Goal: Book appointment/travel/reservation

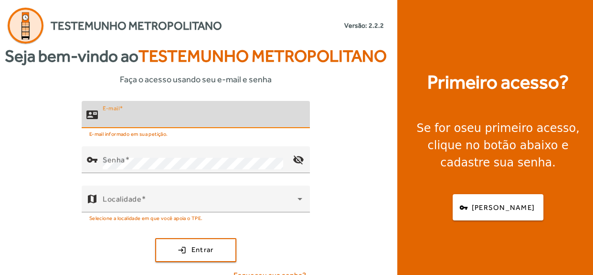
click at [148, 118] on input "E-mail" at bounding box center [203, 118] width 200 height 11
type input "**********"
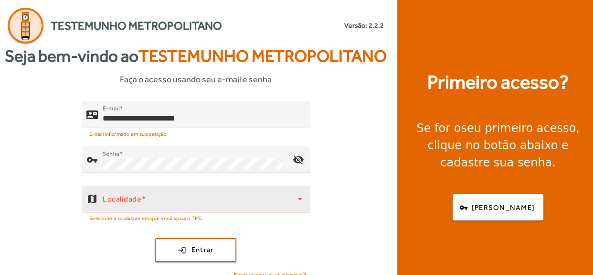
click at [131, 191] on div "Localidade" at bounding box center [203, 198] width 200 height 27
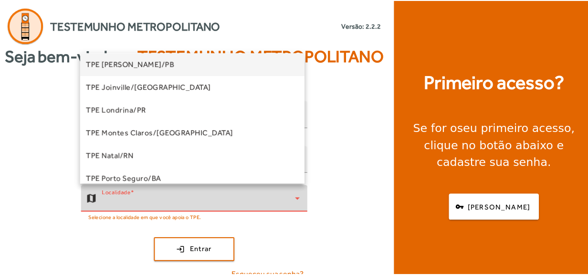
scroll to position [143, 0]
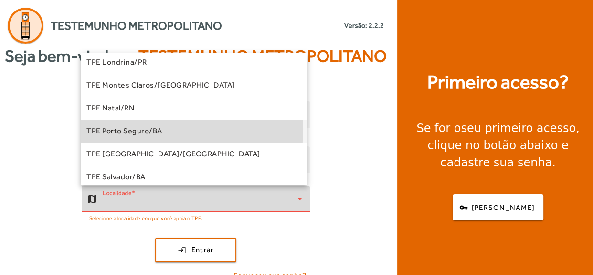
click at [141, 129] on span "TPE Porto Seguro/BA" at bounding box center [124, 130] width 76 height 11
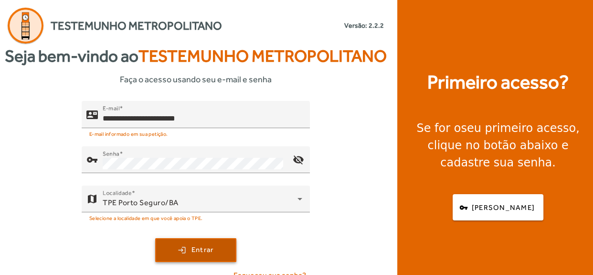
click at [175, 244] on span "submit" at bounding box center [195, 249] width 79 height 23
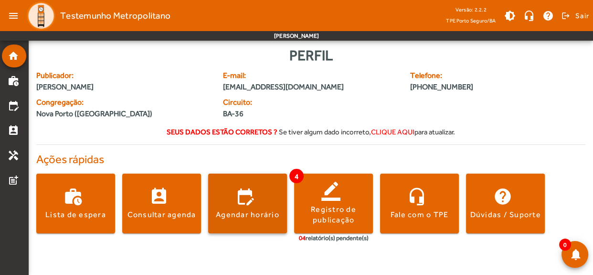
click at [244, 206] on span at bounding box center [247, 203] width 79 height 23
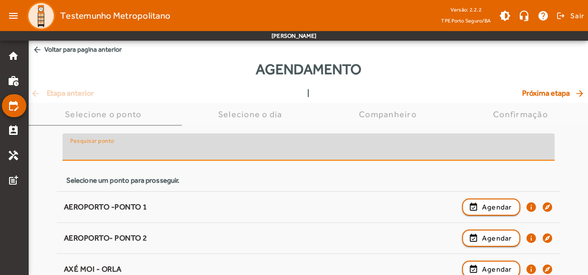
click at [118, 152] on input "Pesquisar ponto" at bounding box center [308, 150] width 477 height 11
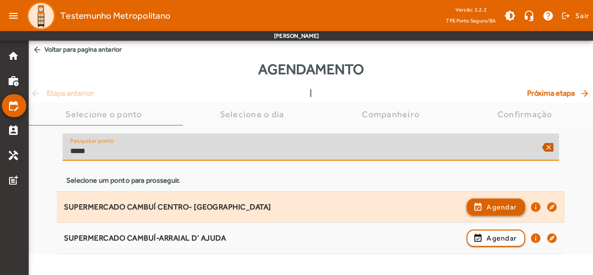
type input "*****"
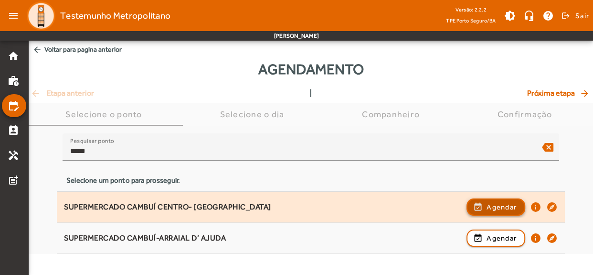
click at [472, 205] on span "button" at bounding box center [496, 206] width 57 height 23
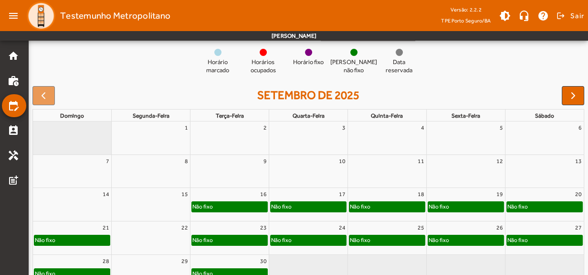
scroll to position [106, 0]
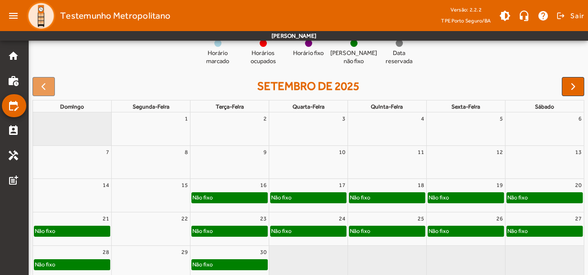
click at [380, 198] on div "Não fixo" at bounding box center [387, 197] width 75 height 10
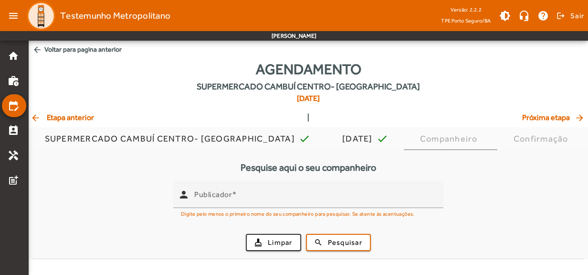
scroll to position [0, 0]
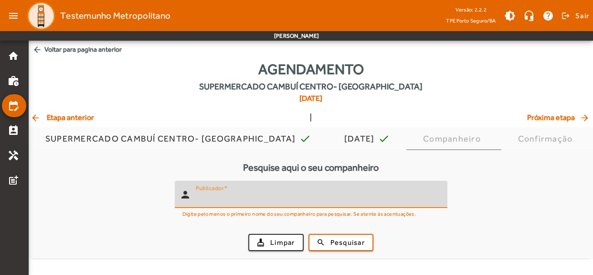
click at [380, 198] on input "Publicador" at bounding box center [318, 197] width 244 height 11
type input "*******"
click at [308, 234] on button "search Pesquisar" at bounding box center [340, 242] width 65 height 17
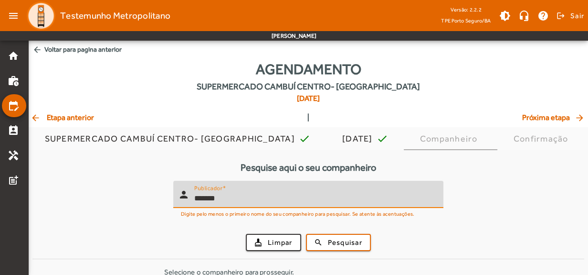
scroll to position [46, 0]
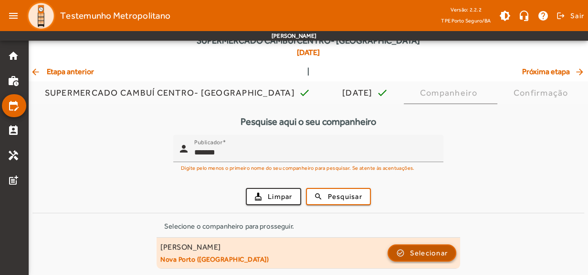
click at [410, 252] on span "Selecionar" at bounding box center [429, 252] width 38 height 11
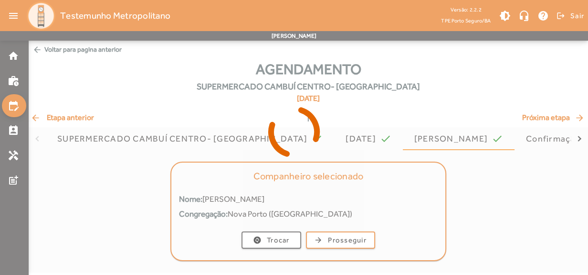
scroll to position [0, 0]
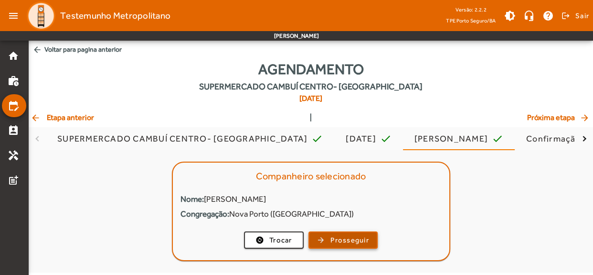
click at [339, 238] on span "Prosseguir" at bounding box center [349, 239] width 39 height 11
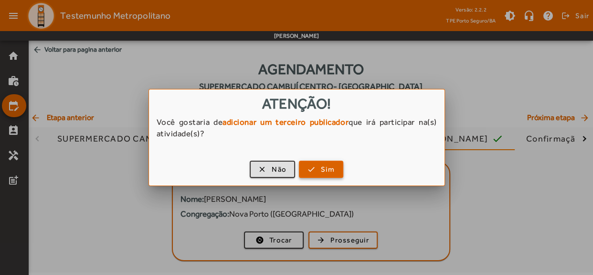
click at [322, 173] on span "Sim" at bounding box center [328, 169] width 14 height 11
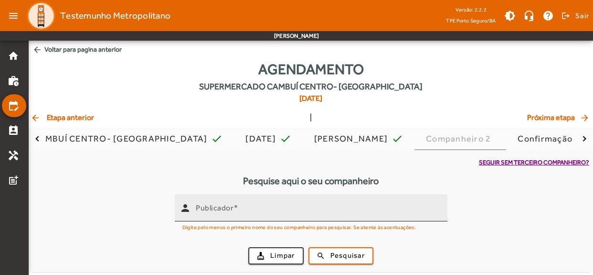
click at [268, 204] on div "Publicador" at bounding box center [318, 207] width 244 height 27
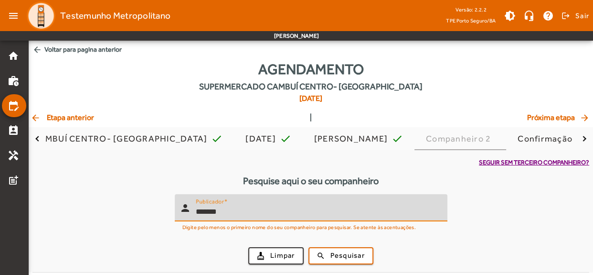
type input "*******"
click at [308, 247] on button "search Pesquisar" at bounding box center [340, 255] width 65 height 17
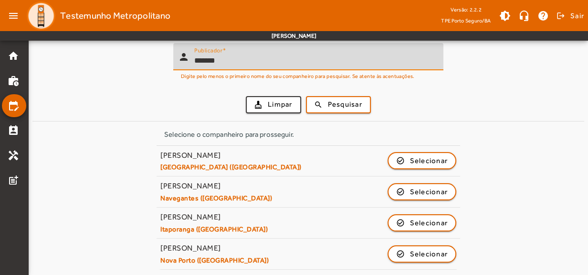
scroll to position [152, 0]
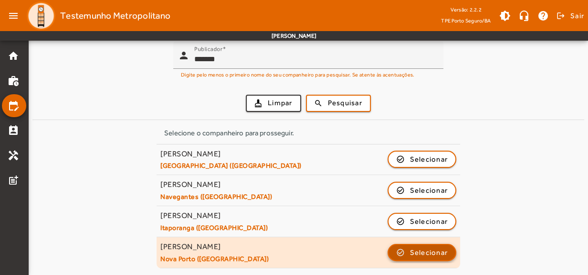
click at [403, 257] on span "button" at bounding box center [422, 252] width 67 height 23
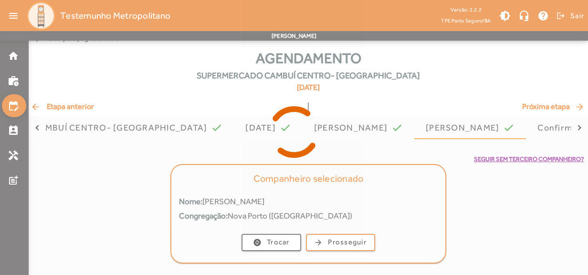
scroll to position [0, 0]
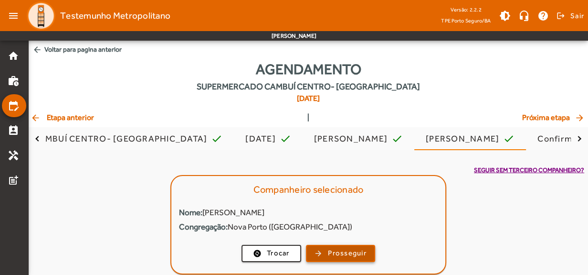
click at [339, 249] on span "Prosseguir" at bounding box center [347, 252] width 39 height 11
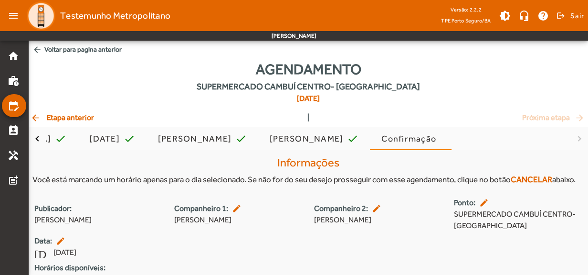
scroll to position [68, 0]
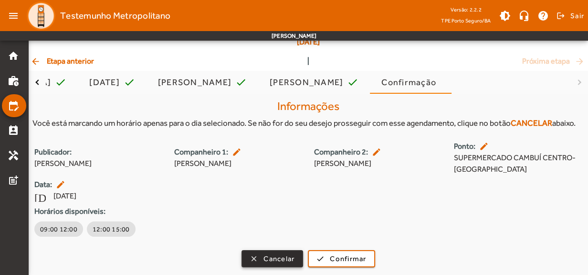
click at [272, 254] on span "Cancelar" at bounding box center [279, 258] width 31 height 11
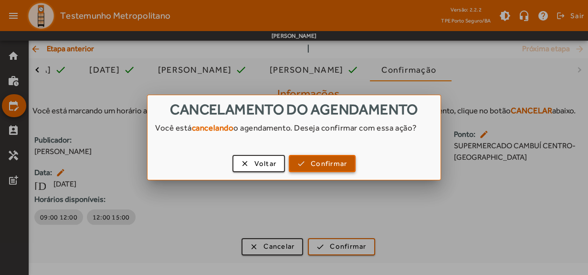
click at [304, 158] on span "button" at bounding box center [322, 163] width 65 height 23
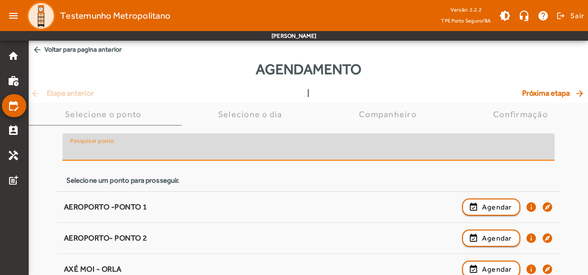
click at [182, 152] on input "Pesquisar ponto" at bounding box center [308, 150] width 477 height 11
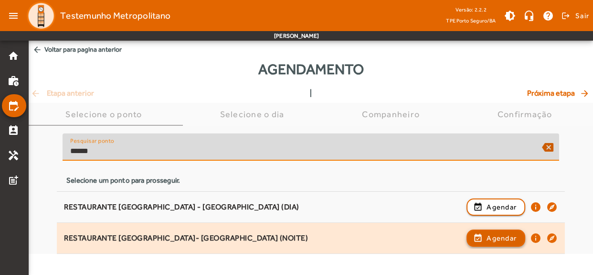
type input "******"
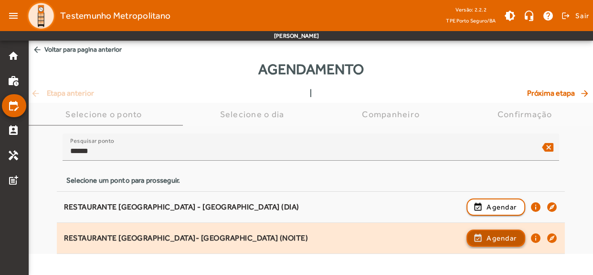
click at [497, 235] on span "Agendar" at bounding box center [502, 237] width 30 height 11
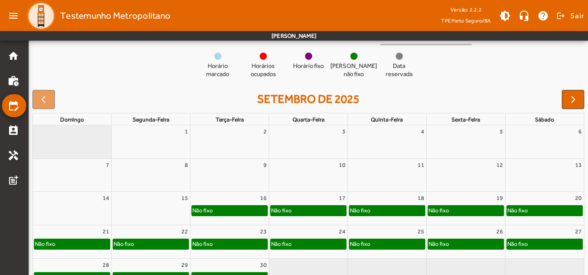
scroll to position [94, 0]
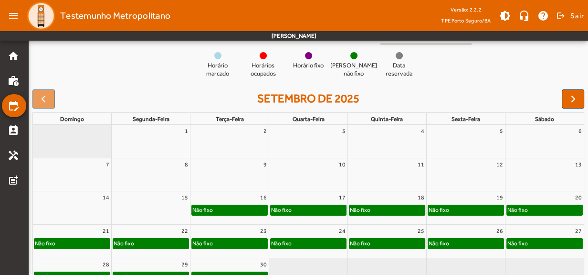
click at [391, 207] on div "Não fixo" at bounding box center [387, 210] width 75 height 10
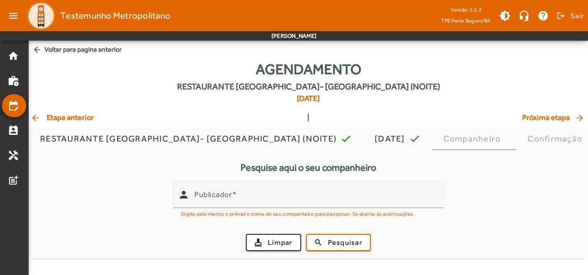
scroll to position [0, 0]
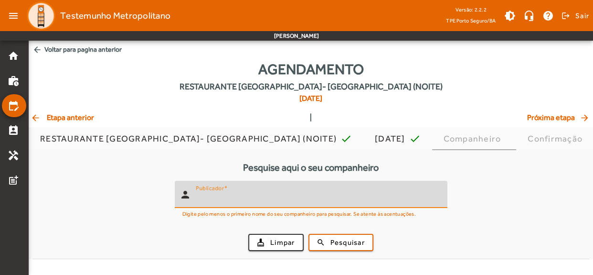
click at [297, 196] on input "Publicador" at bounding box center [318, 197] width 244 height 11
click at [70, 120] on span "arrow_back Etapa anterior" at bounding box center [63, 117] width 64 height 11
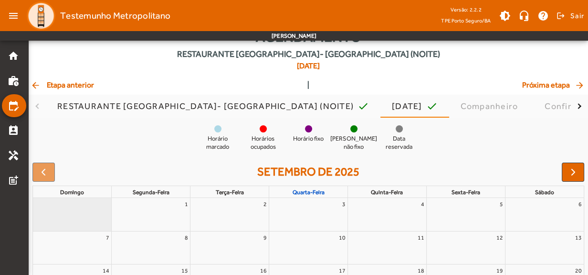
scroll to position [27, 0]
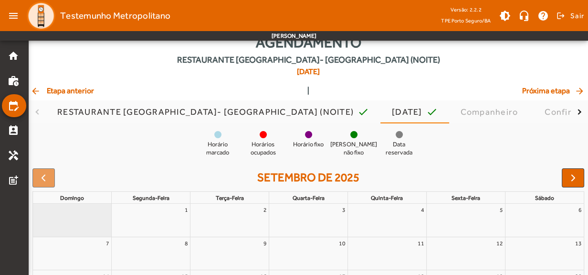
click at [57, 86] on span "arrow_back Etapa anterior" at bounding box center [63, 90] width 64 height 11
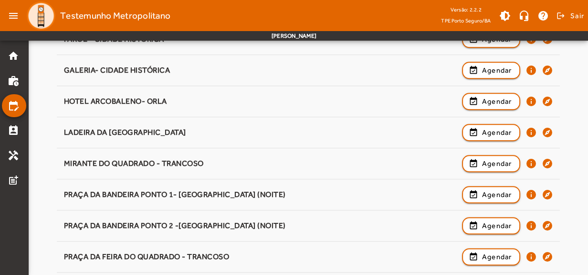
scroll to position [689, 0]
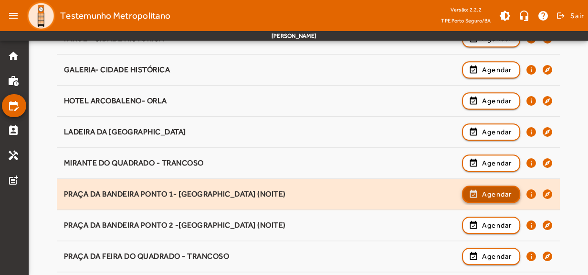
click at [479, 200] on button "event_available Agendar" at bounding box center [491, 193] width 59 height 17
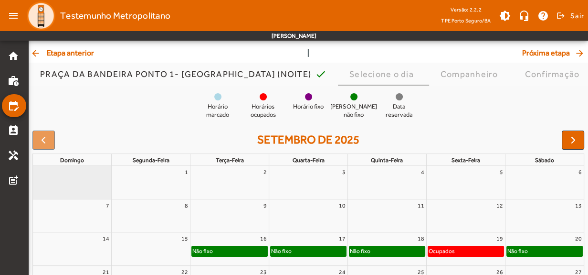
scroll to position [106, 0]
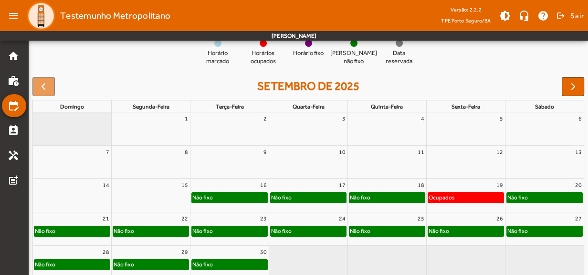
click at [388, 199] on div "Não fixo" at bounding box center [387, 197] width 75 height 10
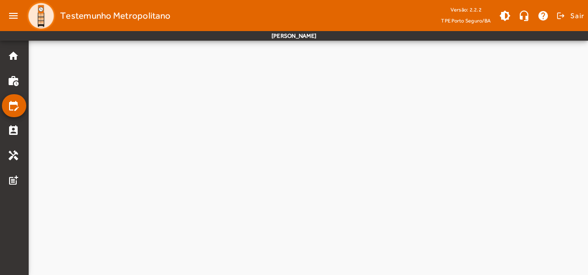
scroll to position [0, 0]
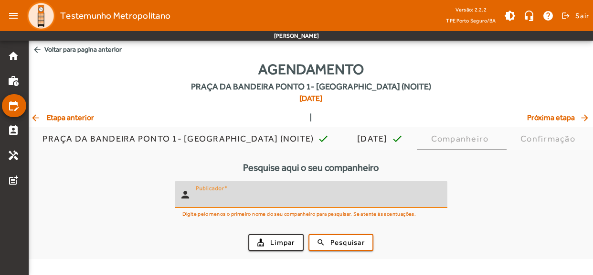
click at [300, 199] on input "Publicador" at bounding box center [318, 197] width 244 height 11
type input "*******"
click at [308, 234] on button "search Pesquisar" at bounding box center [340, 242] width 65 height 17
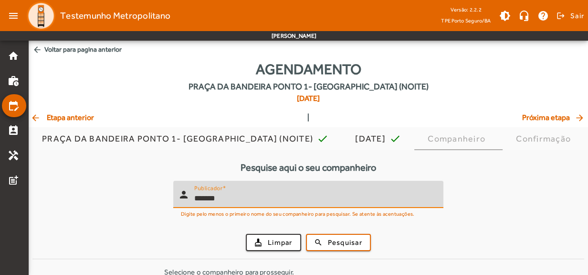
scroll to position [46, 0]
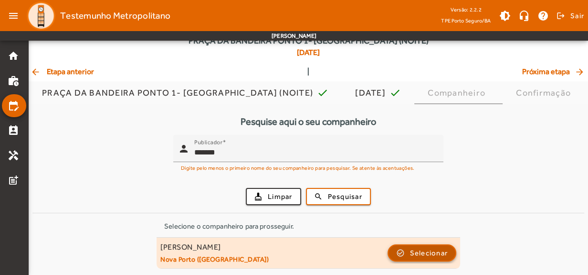
click at [416, 247] on span "Selecionar" at bounding box center [429, 252] width 38 height 11
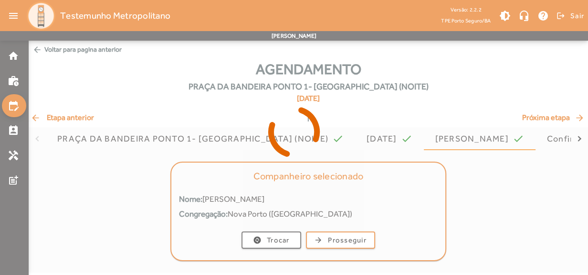
scroll to position [0, 0]
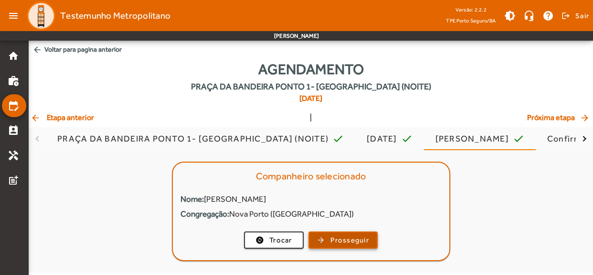
click at [340, 245] on span "button" at bounding box center [342, 239] width 67 height 23
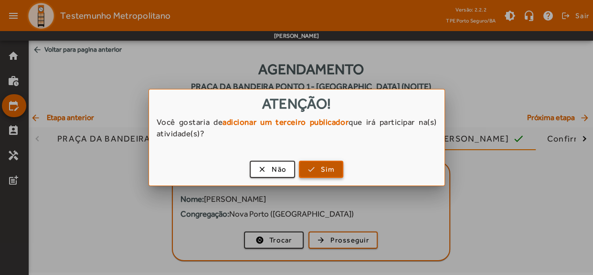
click at [324, 169] on span "Sim" at bounding box center [328, 169] width 14 height 11
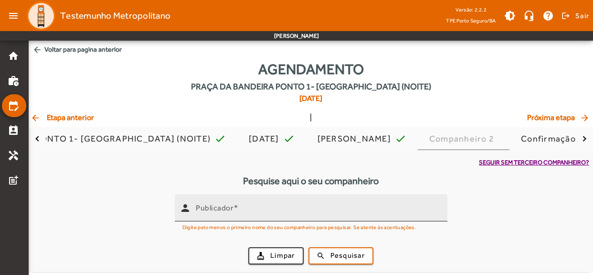
click at [232, 211] on mat-label "Publicador" at bounding box center [215, 206] width 38 height 9
click at [232, 211] on input "Publicador" at bounding box center [318, 211] width 244 height 11
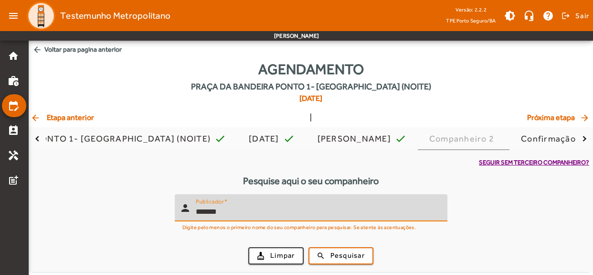
type input "*******"
click at [308, 247] on button "search Pesquisar" at bounding box center [340, 255] width 65 height 17
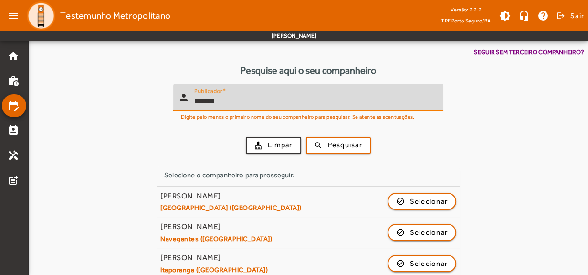
scroll to position [152, 0]
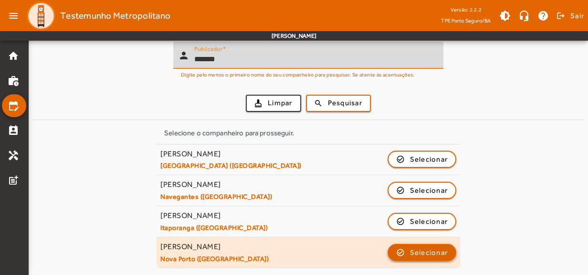
click at [434, 250] on span "Selecionar" at bounding box center [429, 251] width 38 height 11
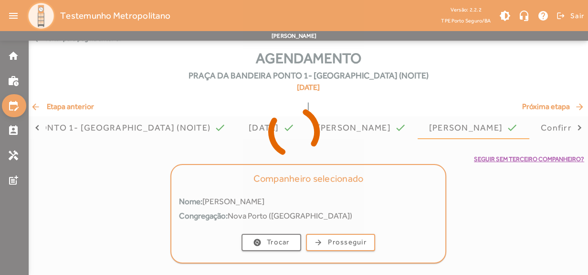
scroll to position [0, 0]
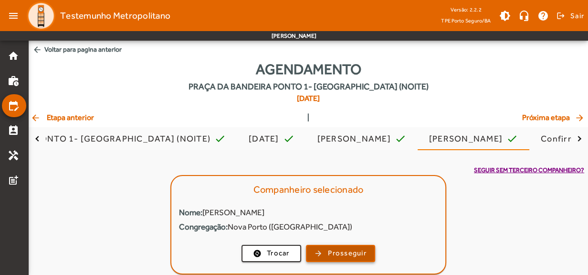
click at [353, 256] on span "Prosseguir" at bounding box center [347, 252] width 39 height 11
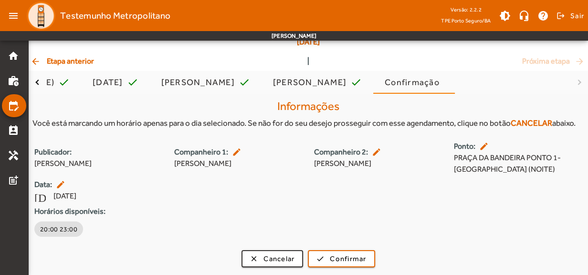
scroll to position [68, 0]
click at [213, 219] on div "20:00 23:00" at bounding box center [305, 228] width 548 height 19
click at [285, 258] on span "Cancelar" at bounding box center [279, 258] width 31 height 11
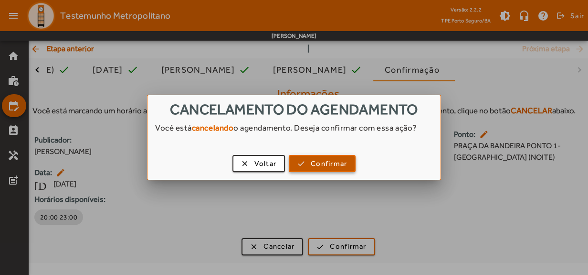
click at [334, 164] on span "Confirmar" at bounding box center [329, 163] width 36 height 11
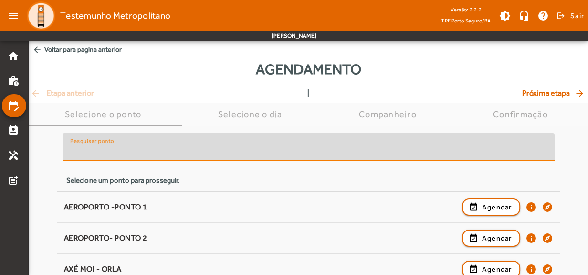
click at [217, 153] on input "Pesquisar ponto" at bounding box center [308, 150] width 477 height 11
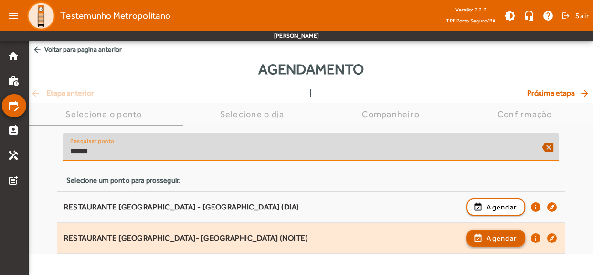
type input "******"
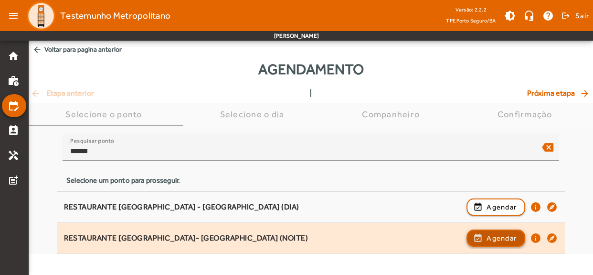
click at [498, 232] on span "Agendar" at bounding box center [502, 237] width 30 height 11
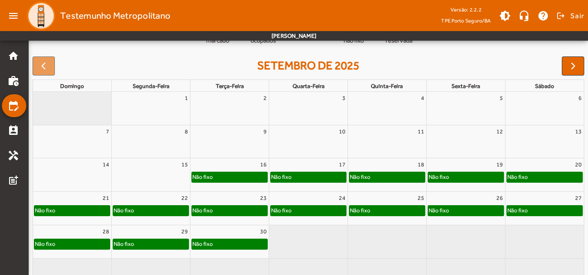
scroll to position [128, 0]
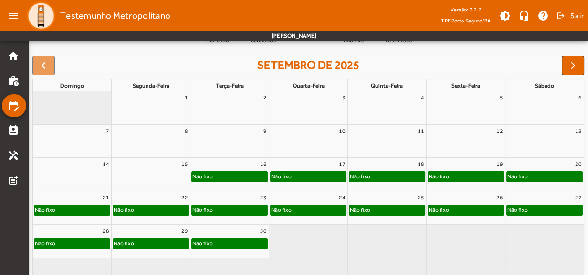
click at [306, 193] on div "24" at bounding box center [308, 197] width 78 height 12
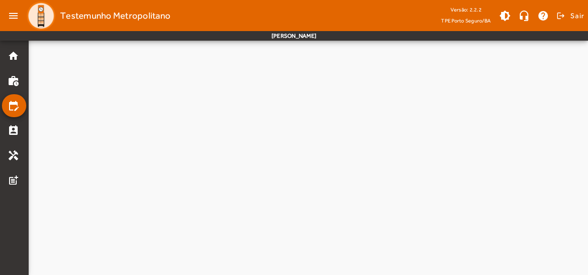
scroll to position [0, 0]
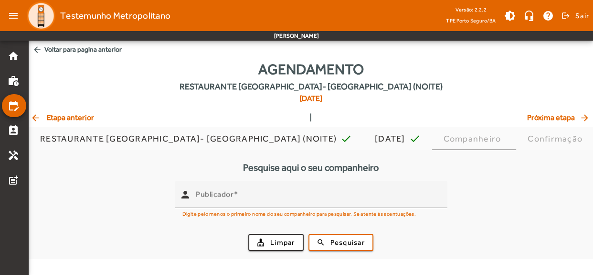
click at [64, 117] on span "arrow_back Etapa anterior" at bounding box center [63, 117] width 64 height 11
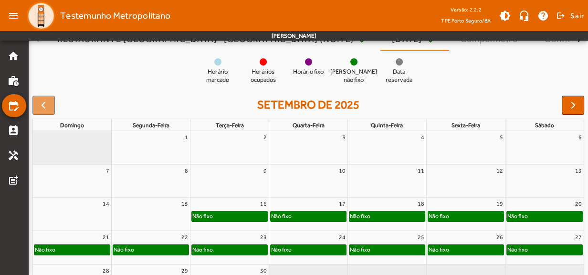
scroll to position [100, 0]
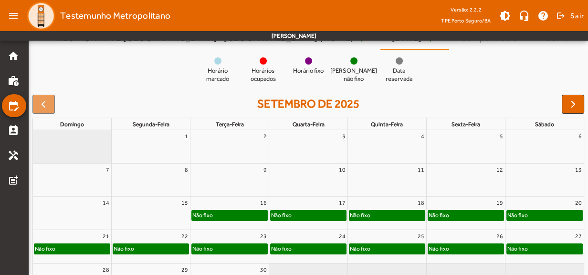
click at [392, 217] on div "Não fixo" at bounding box center [387, 215] width 75 height 10
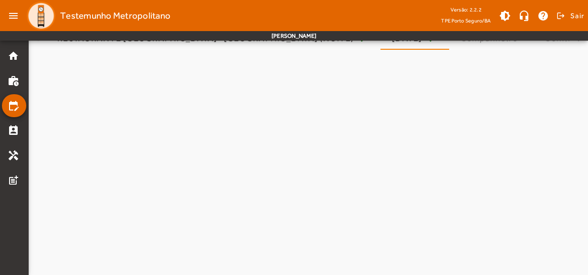
scroll to position [0, 0]
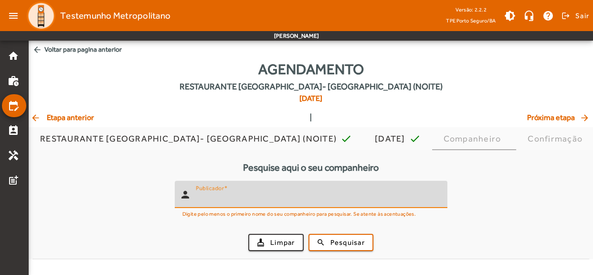
click at [291, 193] on input "Publicador" at bounding box center [318, 197] width 244 height 11
type input "*******"
click at [308, 234] on button "search Pesquisar" at bounding box center [340, 242] width 65 height 17
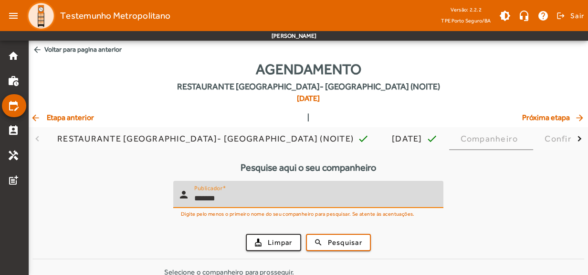
scroll to position [46, 0]
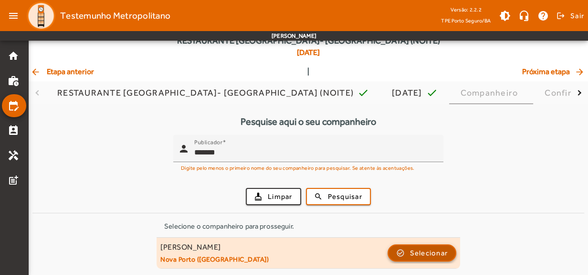
click at [408, 248] on span "button" at bounding box center [422, 252] width 67 height 23
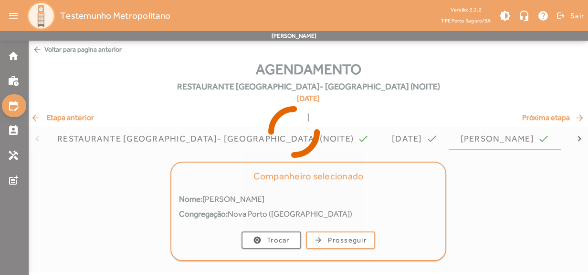
scroll to position [0, 0]
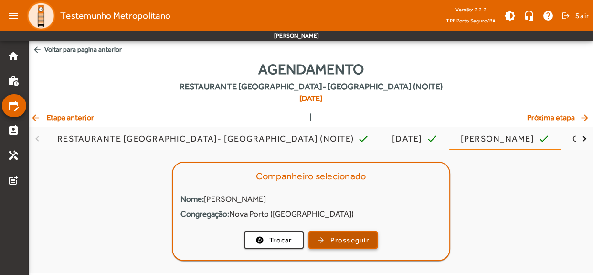
click at [331, 232] on span "button" at bounding box center [342, 239] width 67 height 23
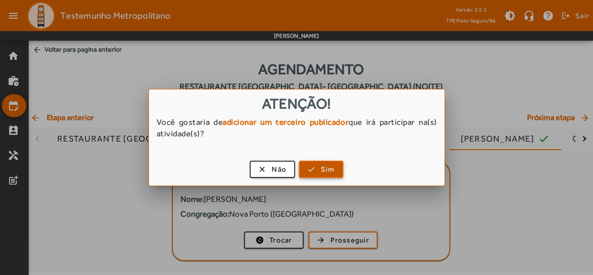
click at [321, 167] on span "Sim" at bounding box center [328, 169] width 14 height 11
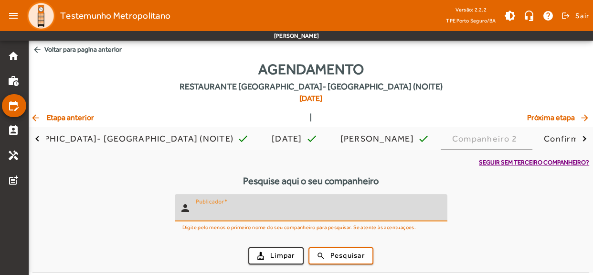
click at [241, 214] on input "Publicador" at bounding box center [318, 211] width 244 height 11
type input "*******"
click at [308, 247] on button "search Pesquisar" at bounding box center [340, 255] width 65 height 17
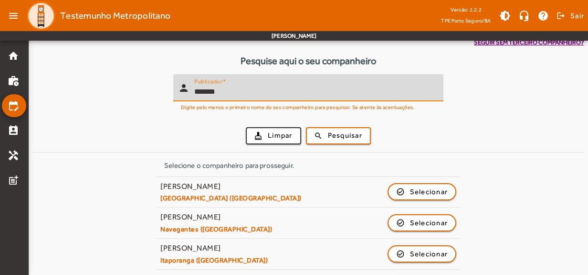
scroll to position [152, 0]
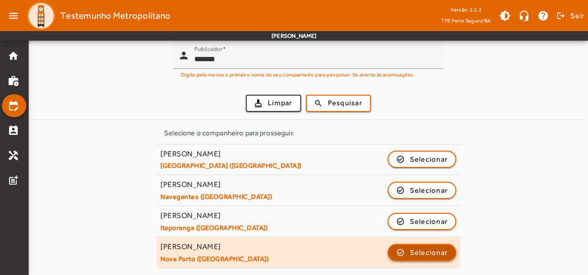
click at [426, 254] on span "Selecionar" at bounding box center [429, 251] width 38 height 11
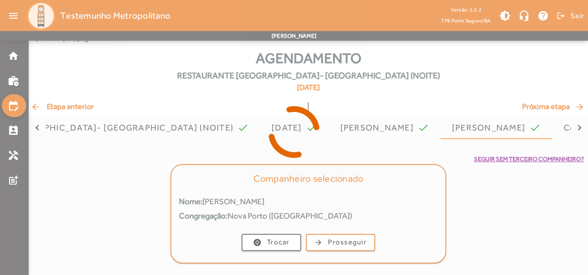
scroll to position [0, 0]
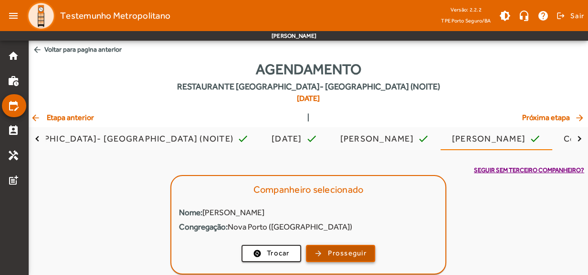
click at [360, 250] on span "Prosseguir" at bounding box center [347, 252] width 39 height 11
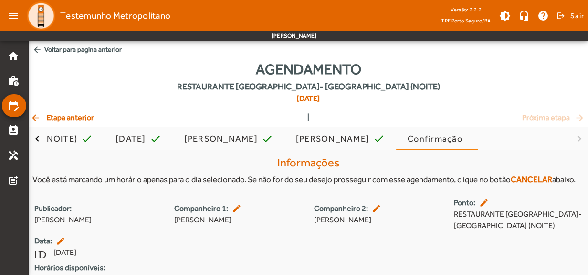
scroll to position [68, 0]
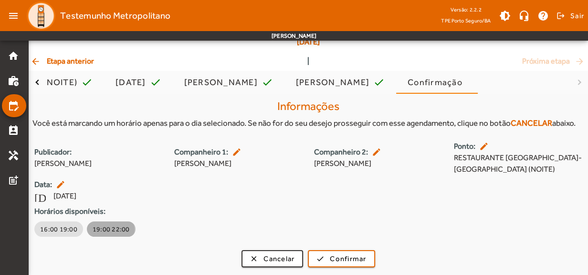
click at [106, 229] on span "19:00 22:00" at bounding box center [111, 229] width 37 height 10
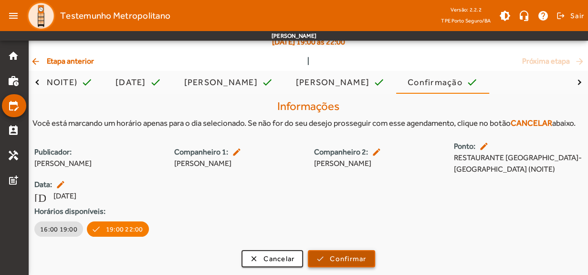
click at [336, 260] on span "Confirmar" at bounding box center [348, 258] width 36 height 11
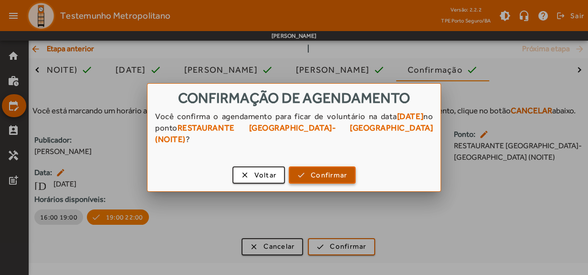
click at [330, 170] on span "Confirmar" at bounding box center [329, 175] width 36 height 11
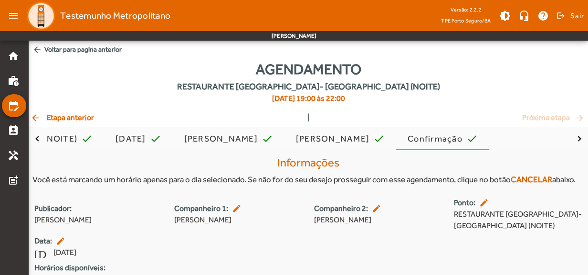
scroll to position [68, 0]
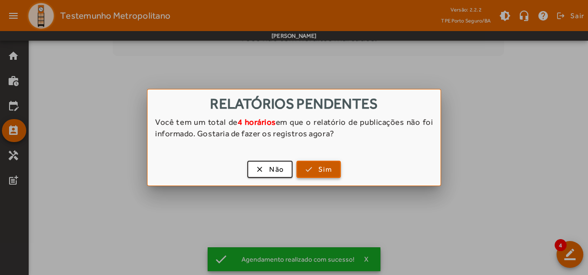
click at [330, 167] on span "Sim" at bounding box center [326, 169] width 14 height 11
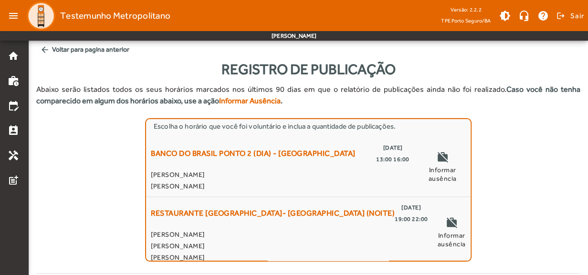
scroll to position [127, 0]
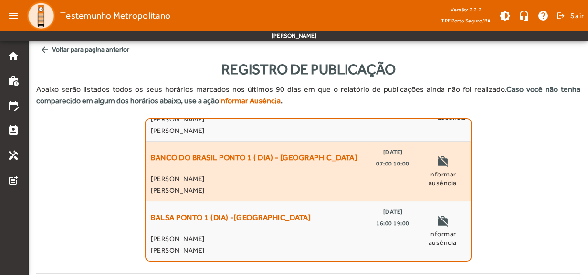
click at [445, 162] on div "work_off Informar ausência" at bounding box center [442, 171] width 47 height 50
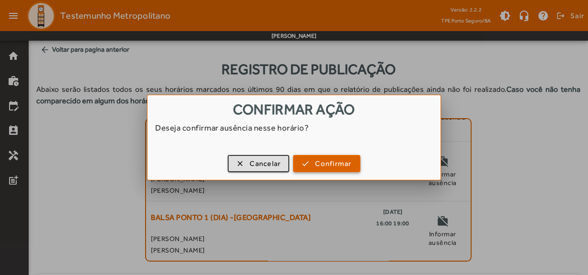
click at [316, 167] on span "Confirmar" at bounding box center [333, 163] width 36 height 11
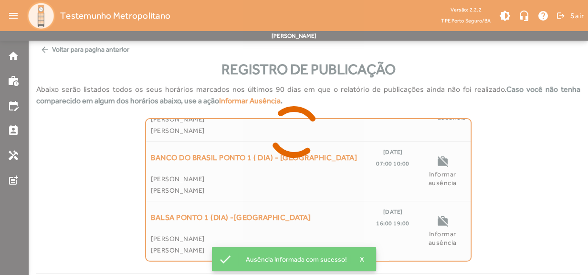
scroll to position [67, 0]
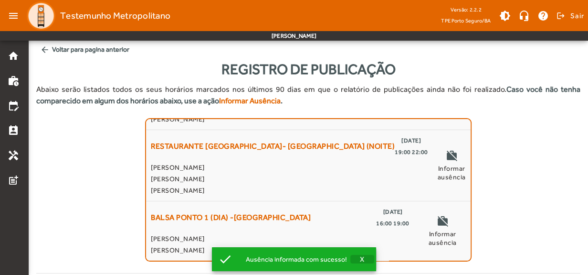
click at [358, 256] on span "button" at bounding box center [363, 258] width 24 height 23
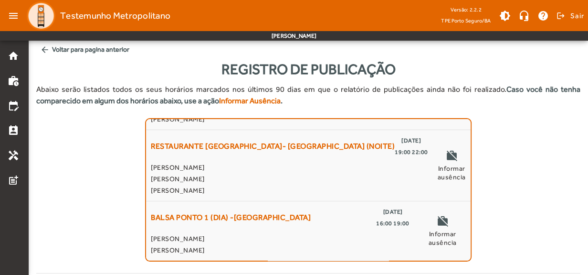
scroll to position [2, 0]
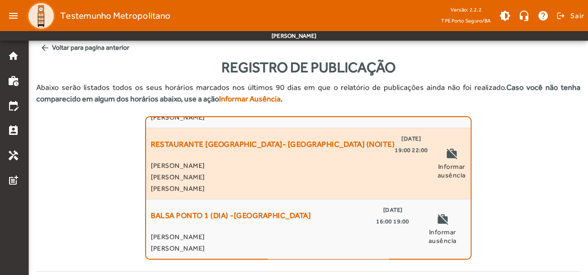
click at [238, 188] on span "[PERSON_NAME]" at bounding box center [289, 187] width 277 height 11
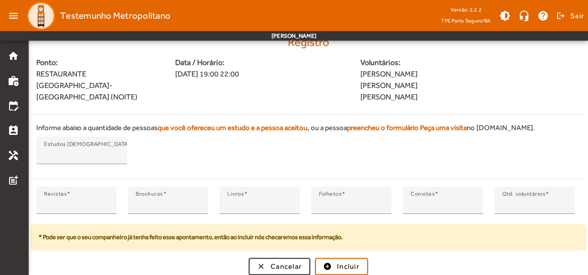
scroll to position [251, 0]
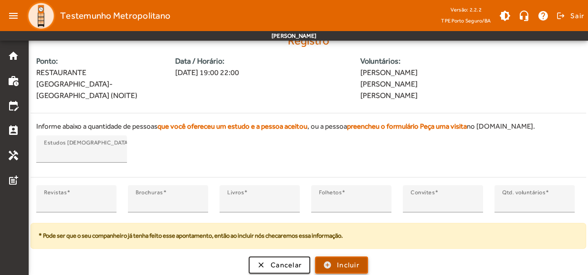
click at [336, 260] on span "submit" at bounding box center [341, 264] width 51 height 23
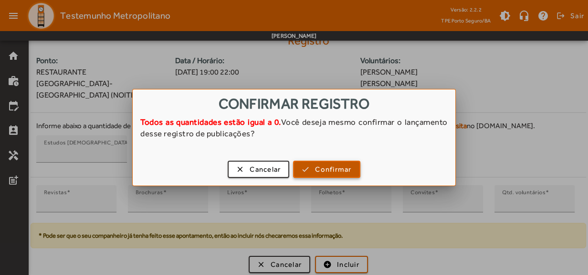
click at [336, 177] on button "check Confirmar" at bounding box center [326, 168] width 67 height 17
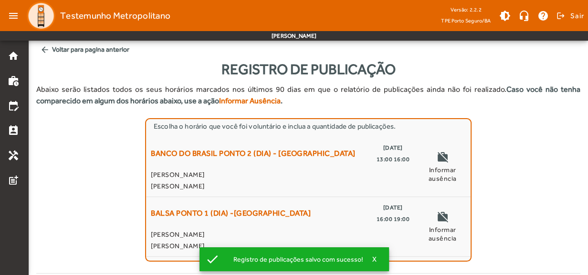
scroll to position [2, 0]
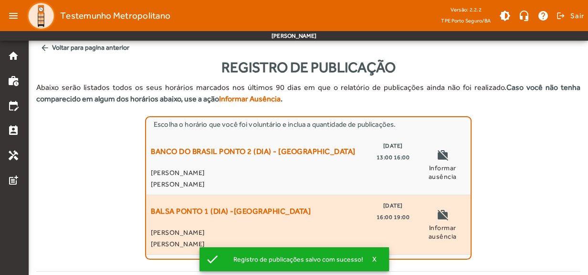
click at [368, 208] on div "BALSA PONTO 1 (DIA) -PORTO SEGURO [DATE] 16:00 19:00" at bounding box center [280, 211] width 259 height 23
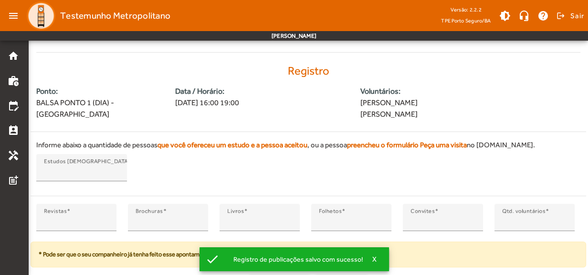
scroll to position [239, 0]
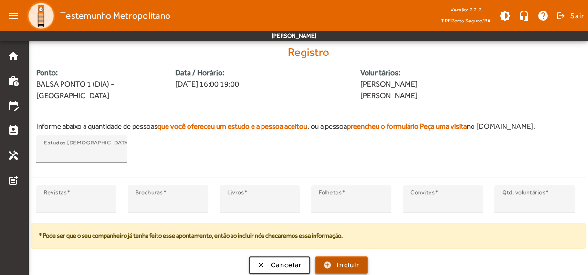
click at [338, 259] on span "Incluir" at bounding box center [348, 264] width 22 height 11
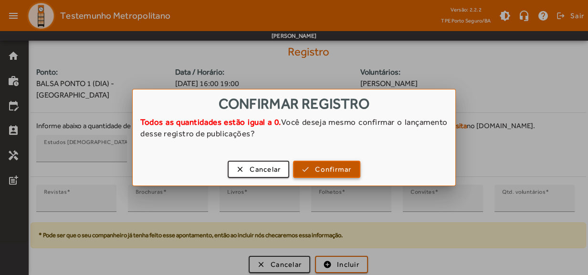
click at [340, 167] on span "Confirmar" at bounding box center [333, 169] width 36 height 11
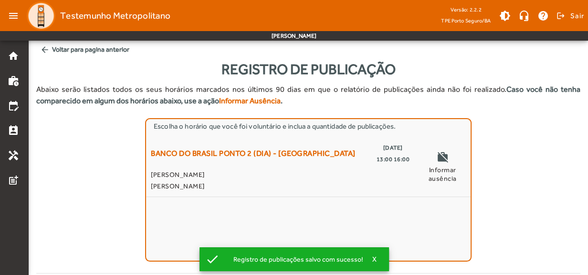
scroll to position [2, 0]
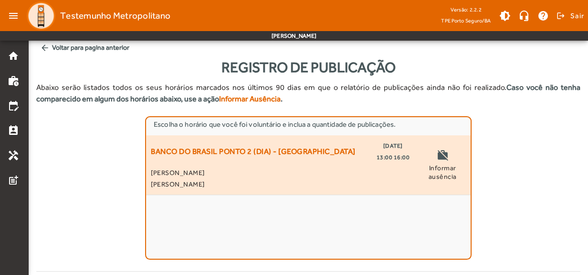
click at [439, 169] on span "Informar ausência" at bounding box center [442, 171] width 47 height 17
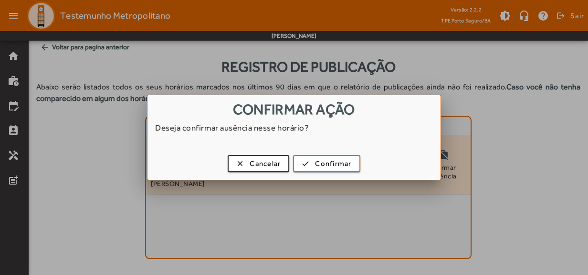
scroll to position [0, 0]
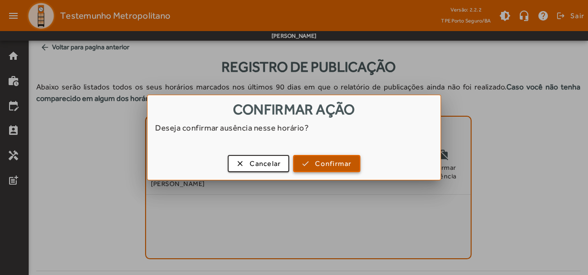
click at [323, 166] on span "Confirmar" at bounding box center [333, 163] width 36 height 11
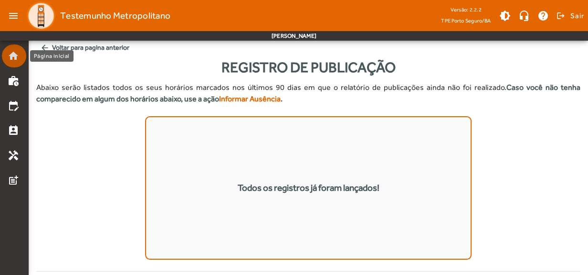
click at [20, 53] on link "home" at bounding box center [17, 55] width 19 height 11
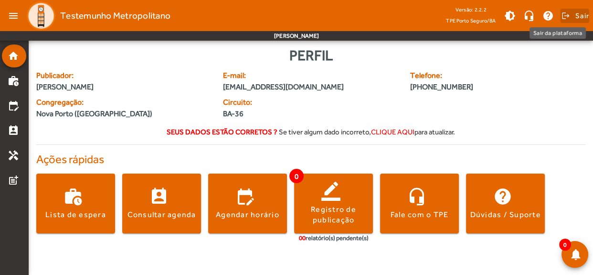
click at [564, 12] on span at bounding box center [574, 15] width 29 height 23
